Goal: Information Seeking & Learning: Learn about a topic

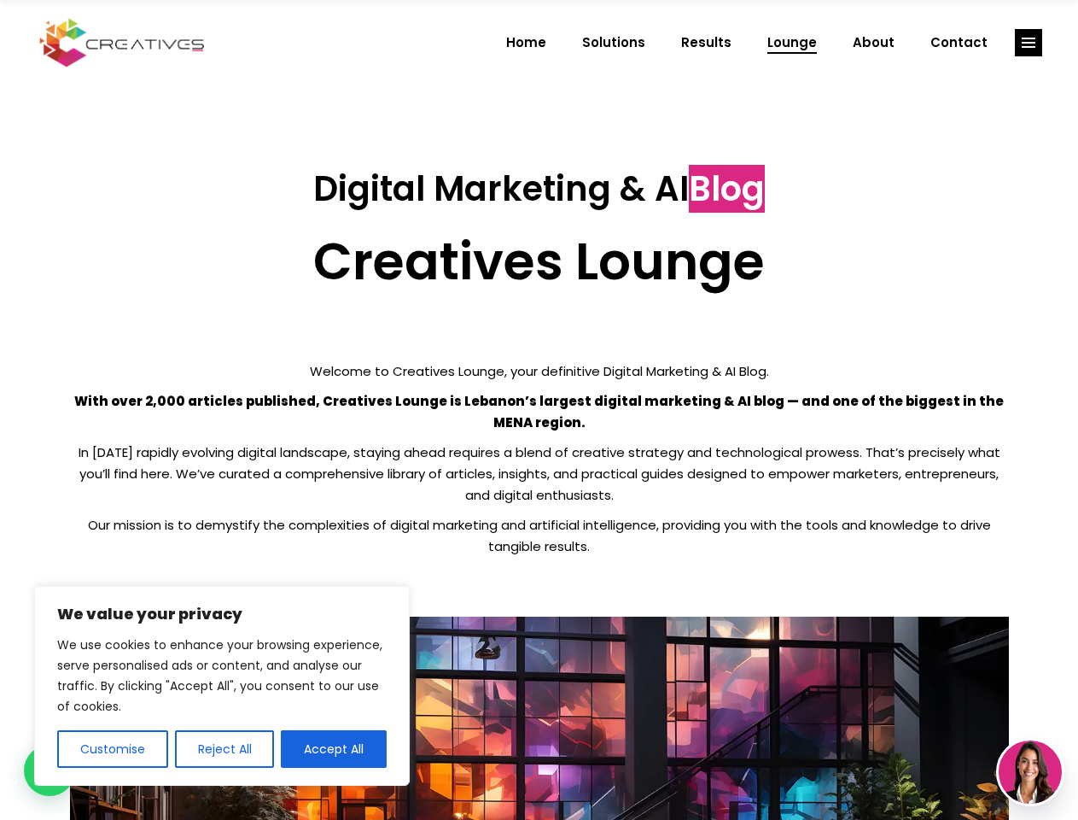
click at [539, 410] on p "With over 2,000 articles published, Creatives Lounge is Lebanon’s largest digit…" at bounding box center [539, 411] width 939 height 43
click at [112, 749] on button "Customise" at bounding box center [112, 749] width 111 height 38
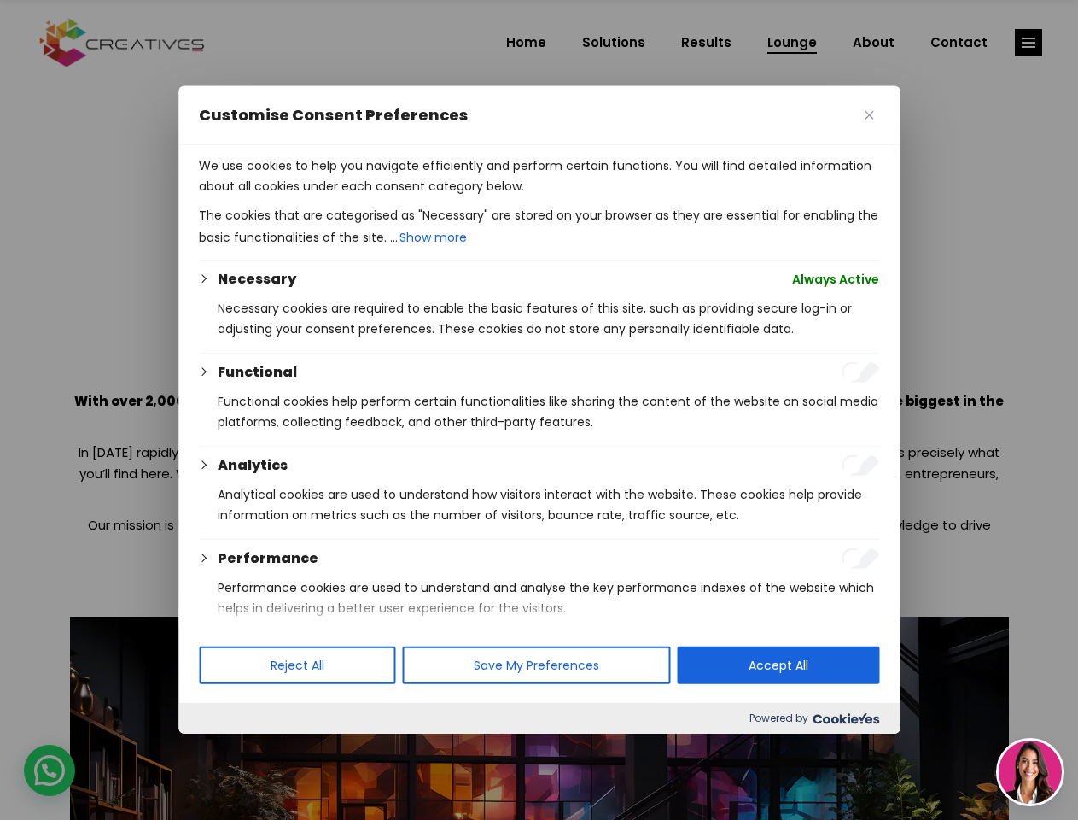
click at [224, 749] on div at bounding box center [539, 410] width 1078 height 820
click at [334, 196] on p "We use cookies to help you navigate efficiently and perform certain functions. …" at bounding box center [539, 175] width 681 height 41
click at [1029, 43] on div at bounding box center [539, 410] width 1078 height 820
click at [1031, 772] on img at bounding box center [1030, 771] width 63 height 63
